Goal: Share content: Share content

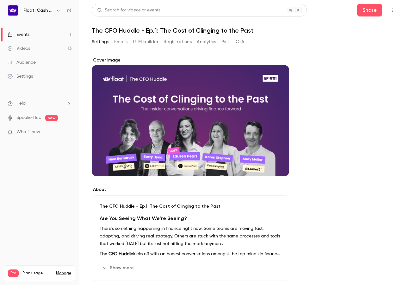
click at [41, 47] on link "Videos 13" at bounding box center [39, 48] width 79 height 14
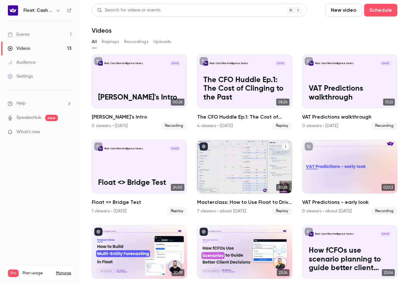
click at [252, 152] on div "Masterclass: How to Use Float to Drive Smarter Cash Flow Decisions" at bounding box center [244, 167] width 95 height 54
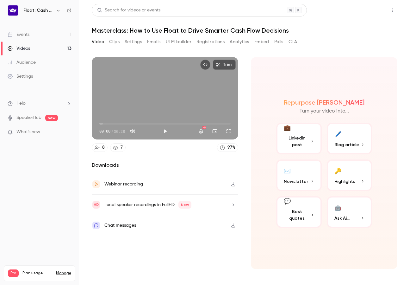
click at [369, 9] on button "Share" at bounding box center [369, 10] width 25 height 13
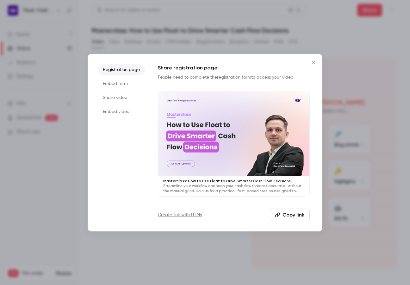
click at [284, 218] on button "Copy link" at bounding box center [290, 214] width 39 height 13
click at [314, 63] on icon "Close" at bounding box center [314, 62] width 8 height 5
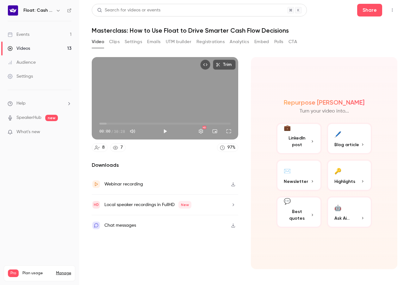
click at [57, 36] on link "Events 1" at bounding box center [39, 35] width 79 height 14
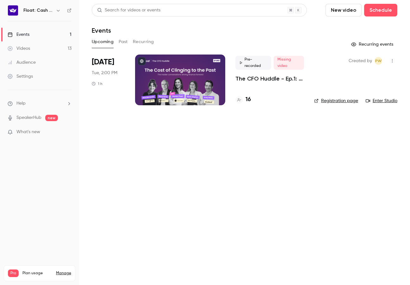
click at [221, 82] on div at bounding box center [180, 79] width 90 height 51
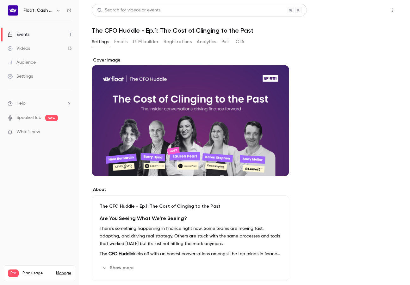
click at [367, 10] on button "Share" at bounding box center [369, 10] width 25 height 13
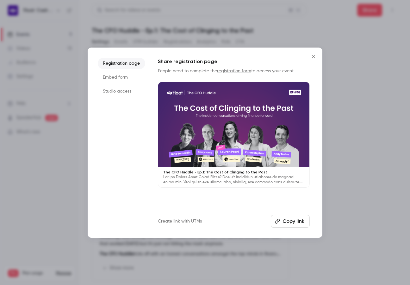
click at [290, 216] on button "Copy link" at bounding box center [290, 221] width 39 height 13
